Goal: Use online tool/utility: Utilize a website feature to perform a specific function

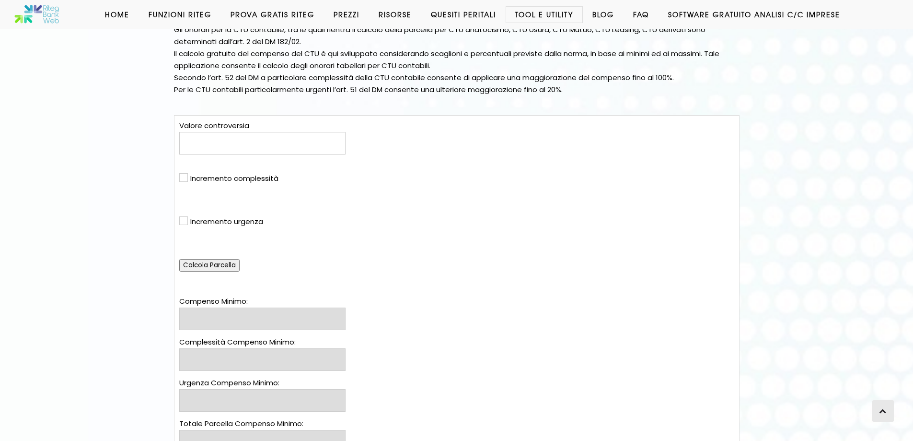
scroll to position [144, 0]
click at [210, 142] on input "text" at bounding box center [262, 142] width 166 height 23
type input "65000"
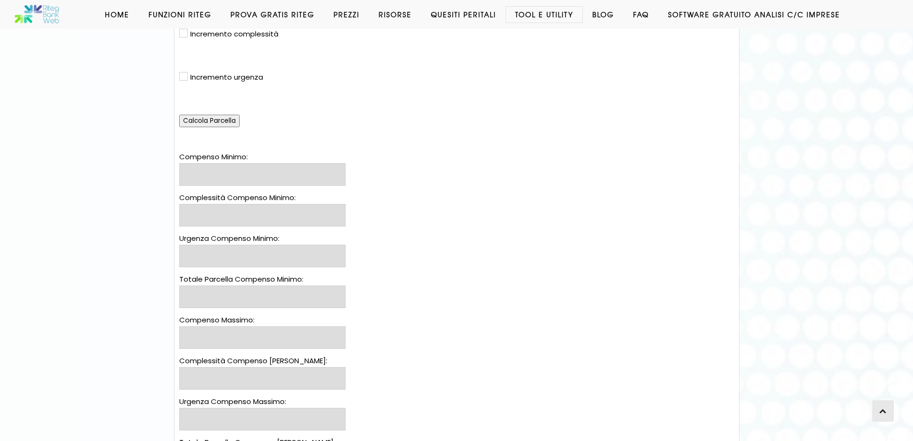
scroll to position [288, 0]
click at [218, 123] on input "Calcola Parcella" at bounding box center [209, 120] width 60 height 12
type input "1.730,21 €"
type input "0,00 €"
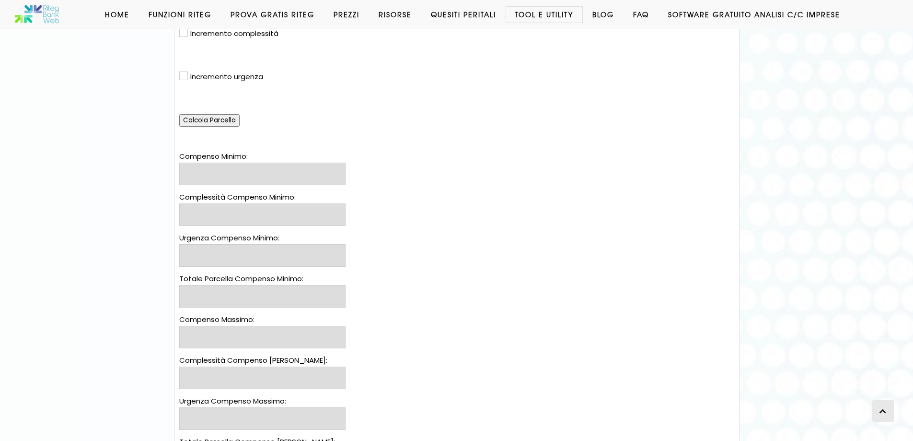
type input "1.730,21 €"
type input "3.459,61 €"
type input "0,00 €"
type input "3.459,61 €"
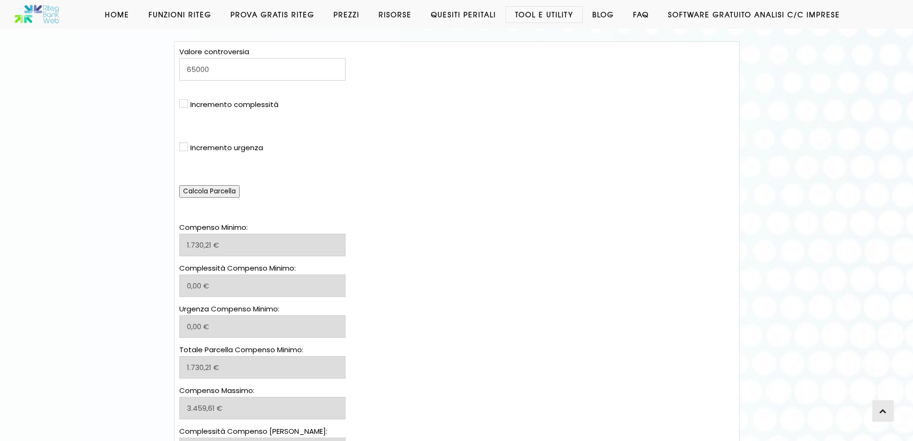
scroll to position [216, 0]
click at [185, 106] on input "checkbox" at bounding box center [182, 105] width 6 height 6
checkbox input "true"
select select "ecc100"
click at [213, 121] on select "0 % 1 % 2 % 3 % 4 % 5 % 6 % 7 % 8 % 9 % 10 % 11 % 12 % 13 % 14 % 15 % 16 % 17 %…" at bounding box center [198, 121] width 38 height 19
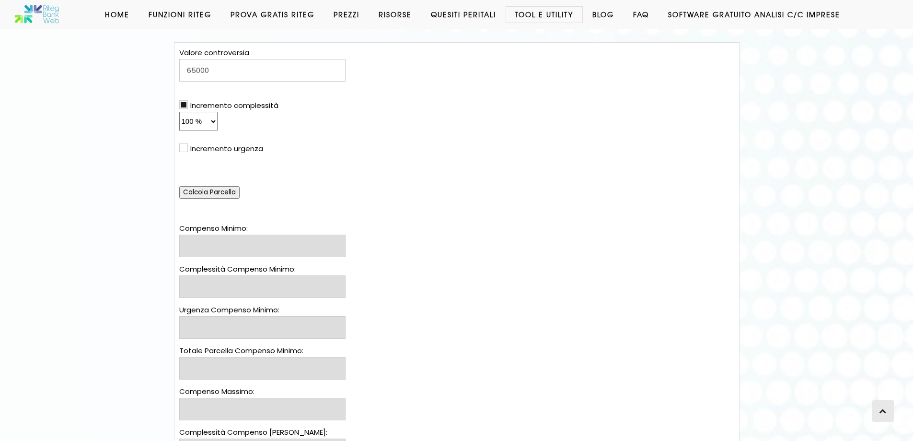
click at [276, 132] on div "Valore controversia 65000 Incremento complessità 0 % 1 % 2 % 3 % 4 % 5 % 6 % 7 …" at bounding box center [262, 123] width 166 height 152
click at [212, 191] on input "Calcola Parcella" at bounding box center [209, 192] width 60 height 12
type input "1.730,21 €"
type input "0,00 €"
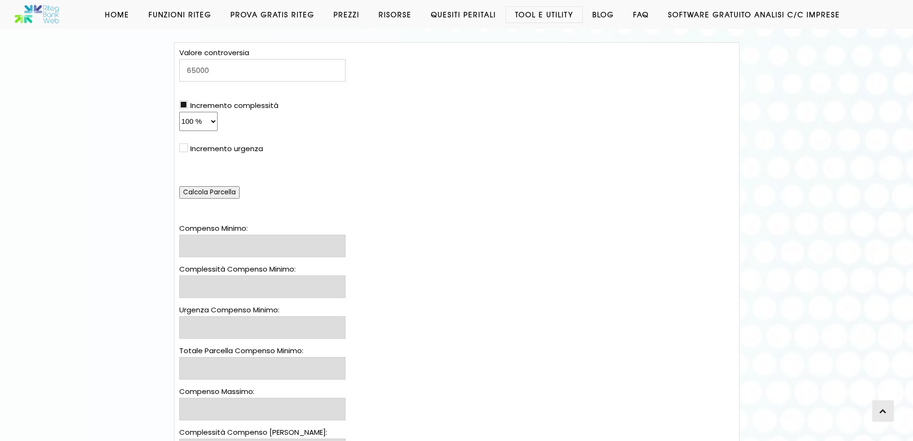
type input "3.460,42 €"
type input "3.459,61 €"
type input "0,00 €"
type input "6.919,22 €"
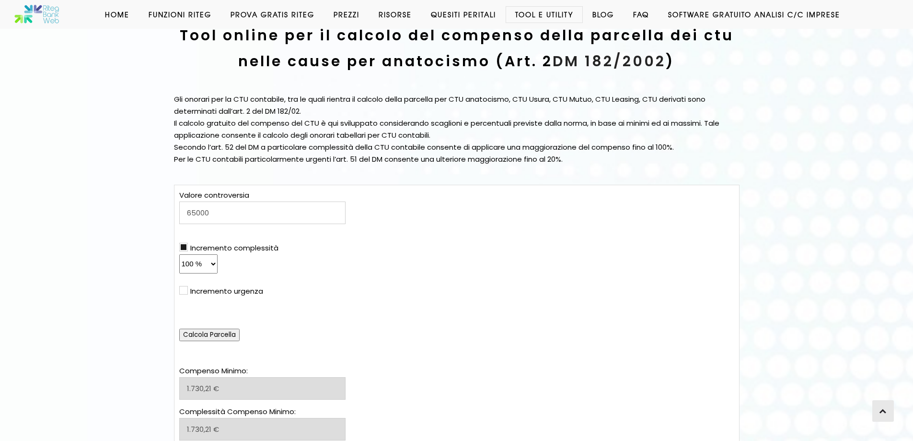
scroll to position [72, 0]
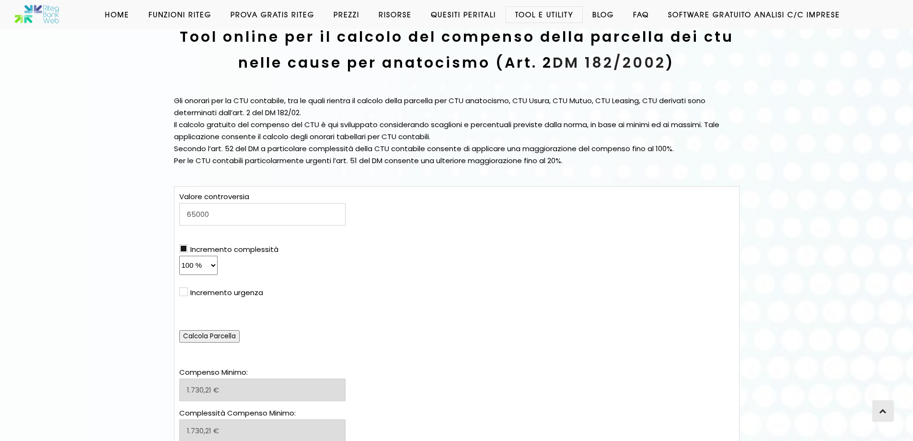
click at [203, 263] on select "0 % 1 % 2 % 3 % 4 % 5 % 6 % 7 % 8 % 9 % 10 % 11 % 12 % 13 % 14 % 15 % 16 % 17 %…" at bounding box center [198, 265] width 38 height 19
select select "ecc50"
click at [179, 256] on select "0 % 1 % 2 % 3 % 4 % 5 % 6 % 7 % 8 % 9 % 10 % 11 % 12 % 13 % 14 % 15 % 16 % 17 %…" at bounding box center [198, 265] width 38 height 19
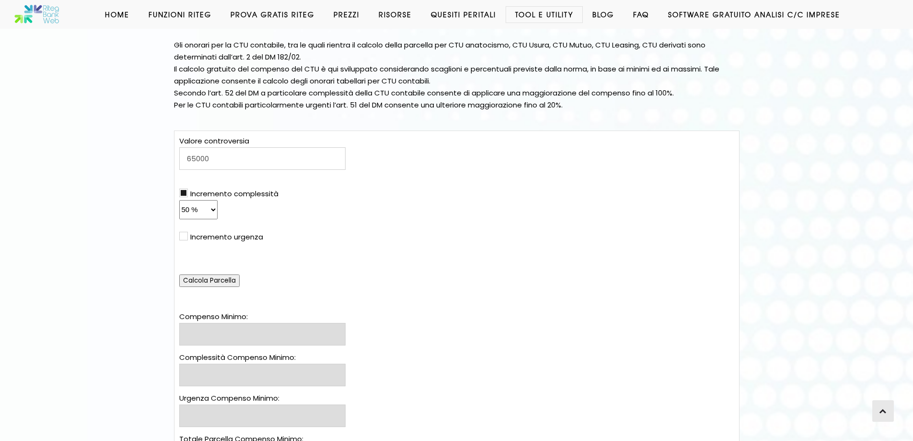
scroll to position [125, 0]
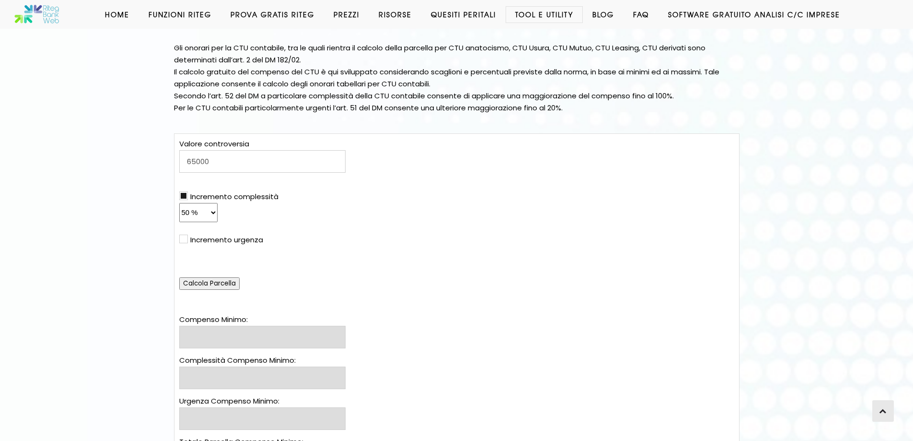
click at [211, 284] on input "Calcola Parcella" at bounding box center [209, 284] width 60 height 12
type input "1.730,21 €"
type input "865,10 €"
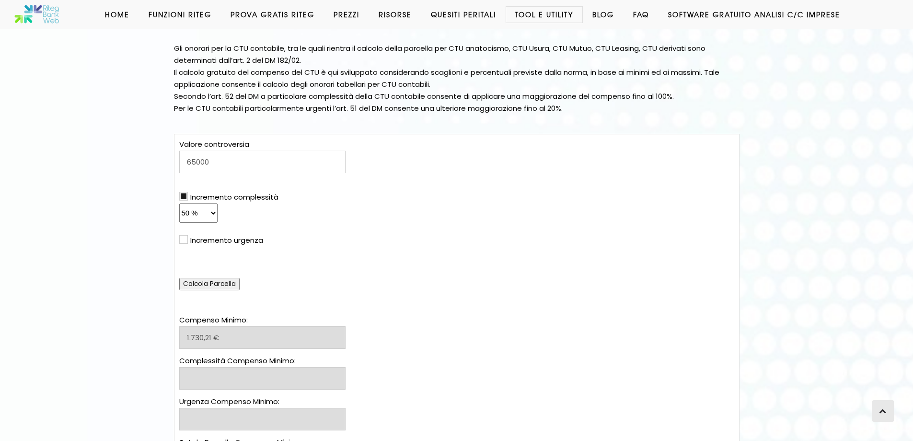
type input "0,00 €"
type input "2.595,31 €"
type input "3.459,61 €"
type input "1.729,80 €"
type input "0,00 €"
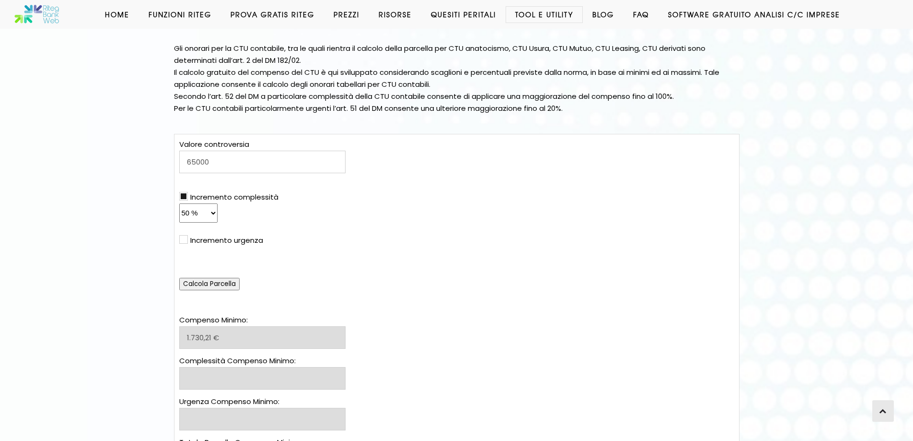
type input "5.189,41 €"
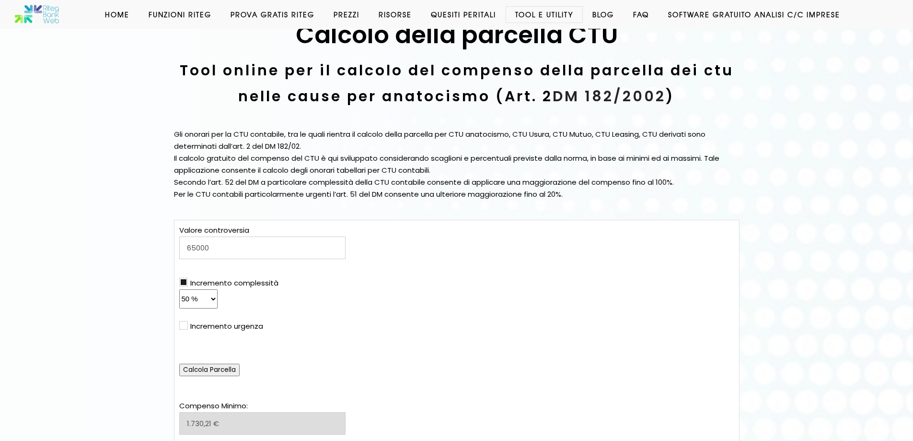
scroll to position [0, 0]
